Goal: Information Seeking & Learning: Learn about a topic

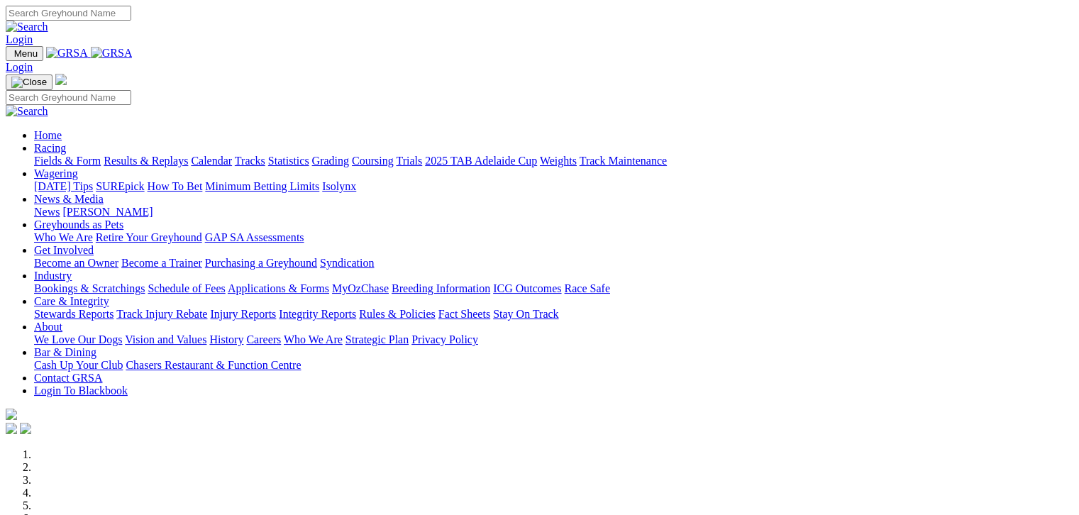
click at [77, 155] on link "Fields & Form" at bounding box center [67, 161] width 67 height 12
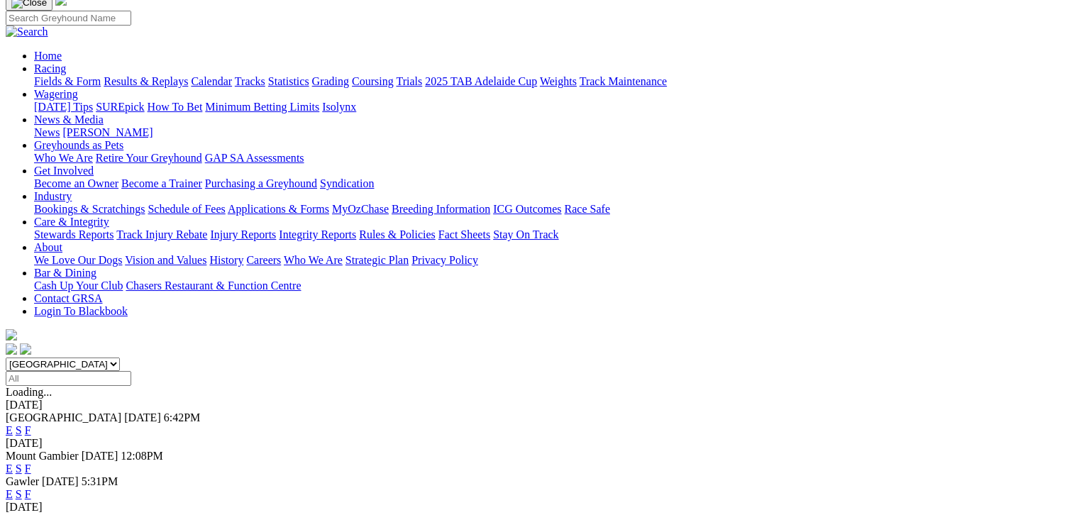
scroll to position [106, 0]
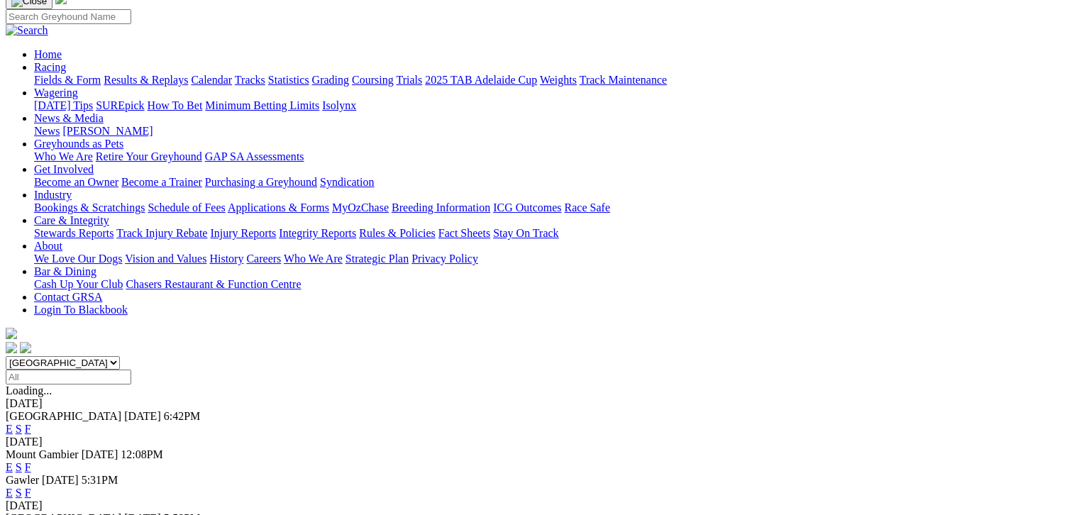
click at [31, 423] on link "F" at bounding box center [28, 429] width 6 height 12
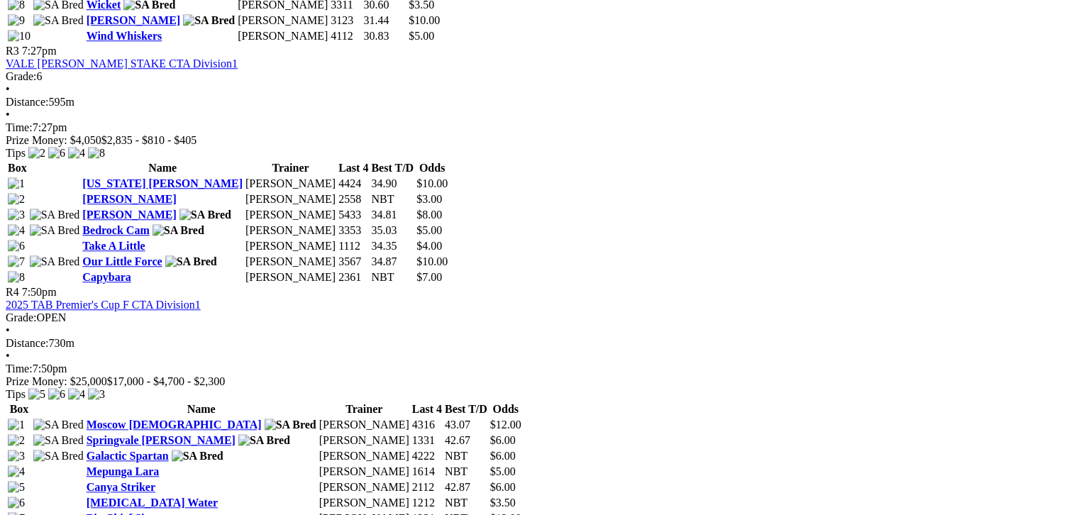
scroll to position [1010, 0]
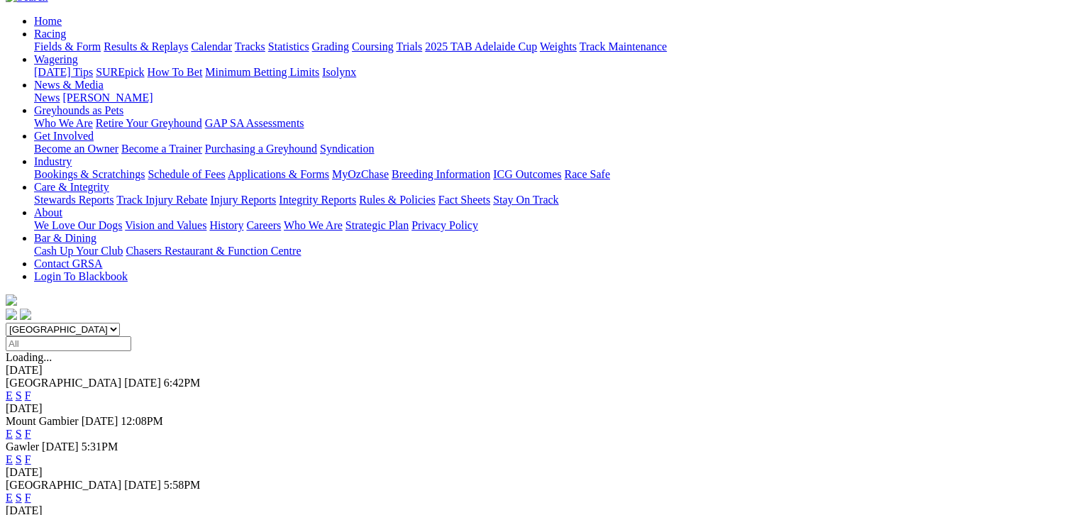
scroll to position [142, 0]
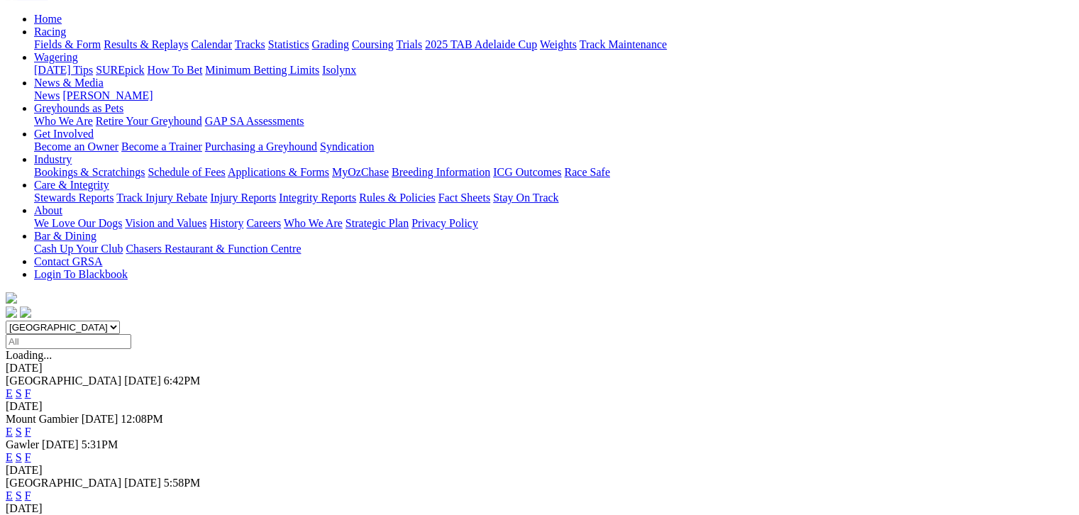
click at [31, 426] on link "F" at bounding box center [28, 432] width 6 height 12
